Goal: Use online tool/utility: Utilize a website feature to perform a specific function

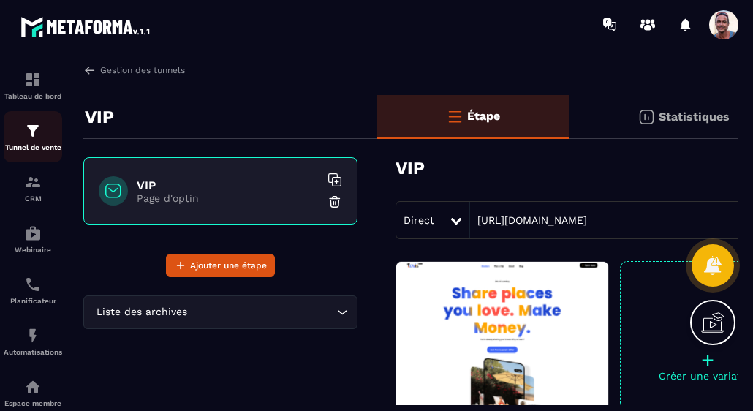
click at [37, 131] on img at bounding box center [33, 131] width 18 height 18
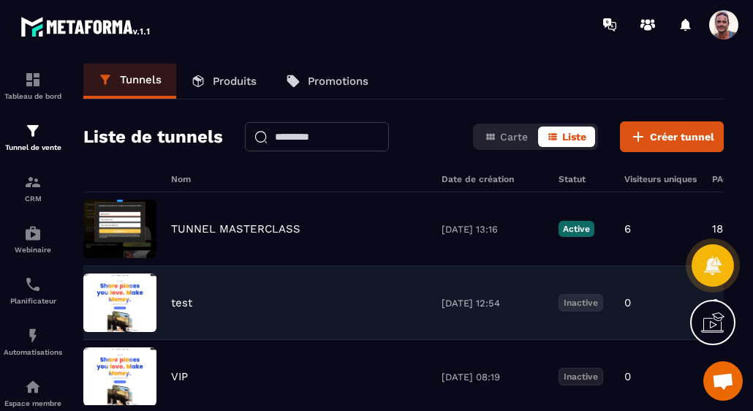
click at [117, 291] on img at bounding box center [119, 303] width 73 height 59
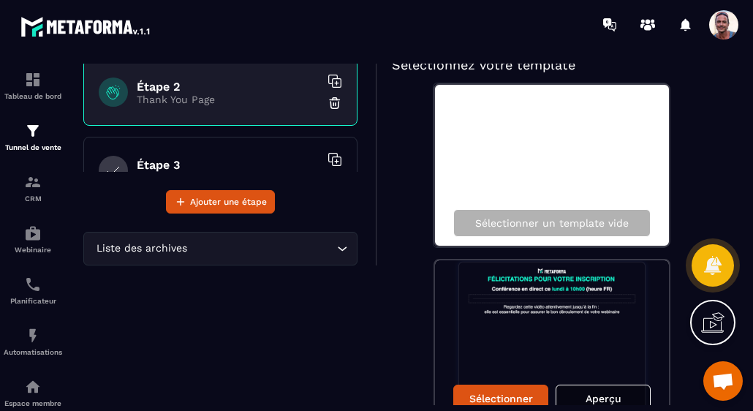
scroll to position [146, 0]
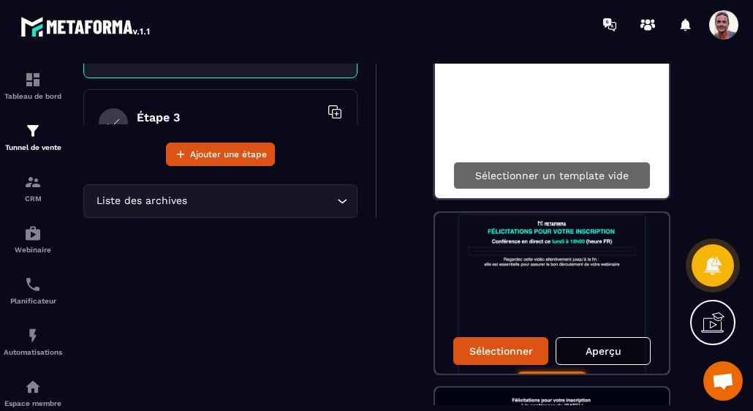
click at [560, 175] on p "Sélectionner un template vide" at bounding box center [552, 176] width 154 height 12
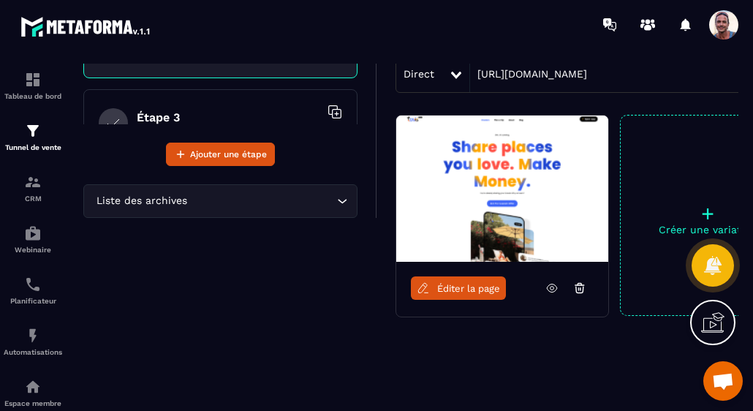
click at [448, 285] on span "Éditer la page" at bounding box center [468, 288] width 63 height 11
